Goal: Task Accomplishment & Management: Manage account settings

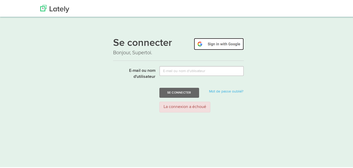
click at [229, 41] on img at bounding box center [219, 43] width 50 height 12
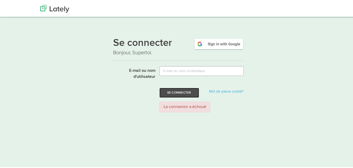
click at [180, 94] on button "Se connecter" at bounding box center [179, 92] width 40 height 10
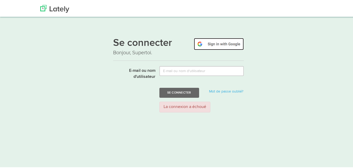
click at [221, 42] on img at bounding box center [219, 43] width 50 height 12
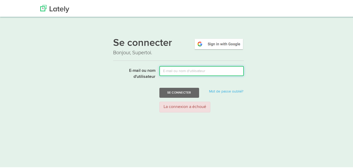
click at [179, 67] on input "E-mail ou nom d'utilisateur" at bounding box center [201, 70] width 84 height 10
type input "[EMAIL_ADDRESS][DOMAIN_NAME]"
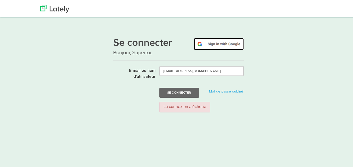
click at [216, 38] on img at bounding box center [219, 43] width 50 height 12
click at [159, 19] on div "Se connecter Bonjour, Supertoi. E-mail ou nom d'utilisateur Se connecter Mot de…" at bounding box center [178, 65] width 357 height 99
